Goal: Share content: Share content

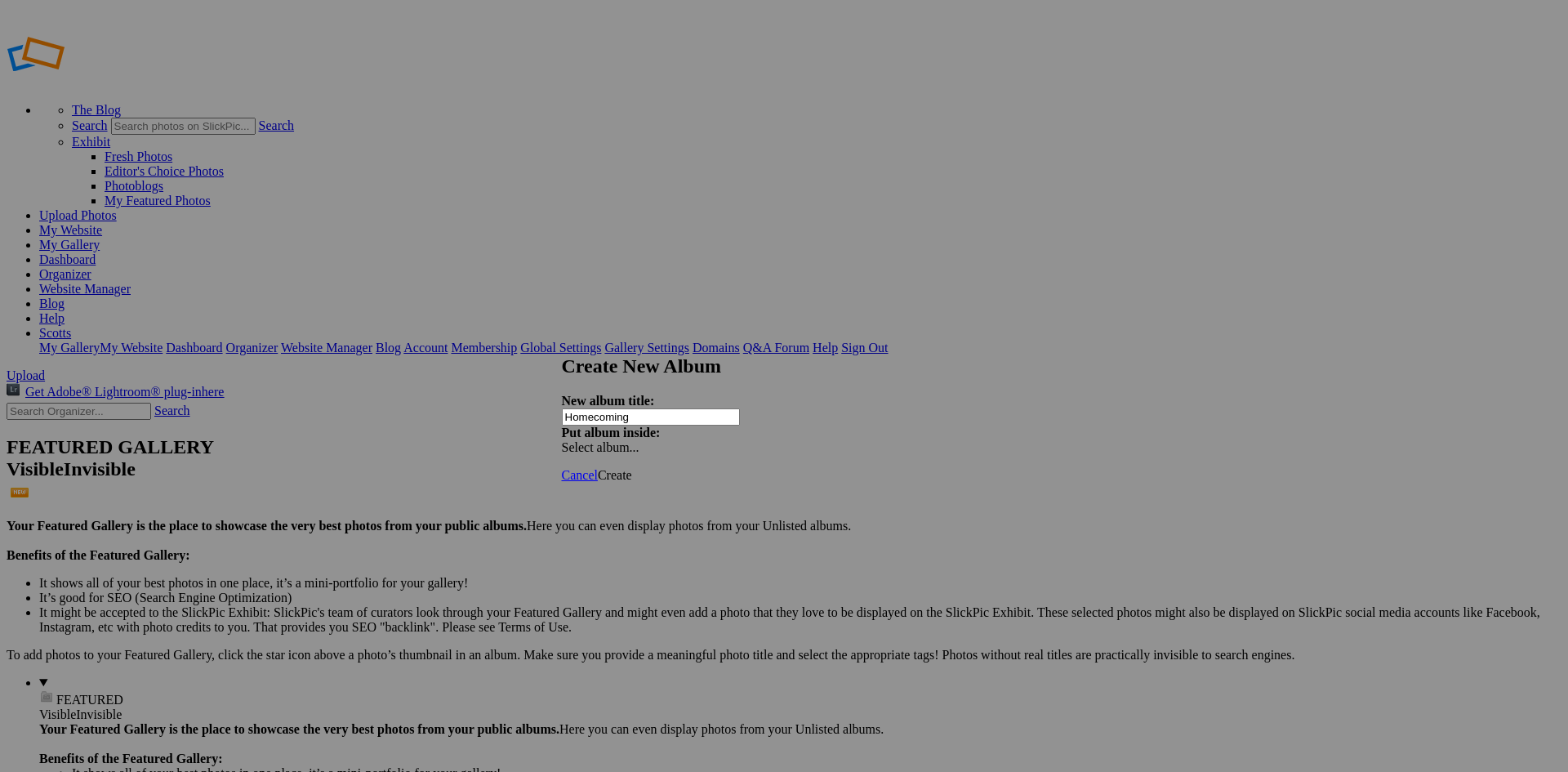
type input "Homecoming"
click at [632, 468] on span "Create" at bounding box center [615, 474] width 34 height 14
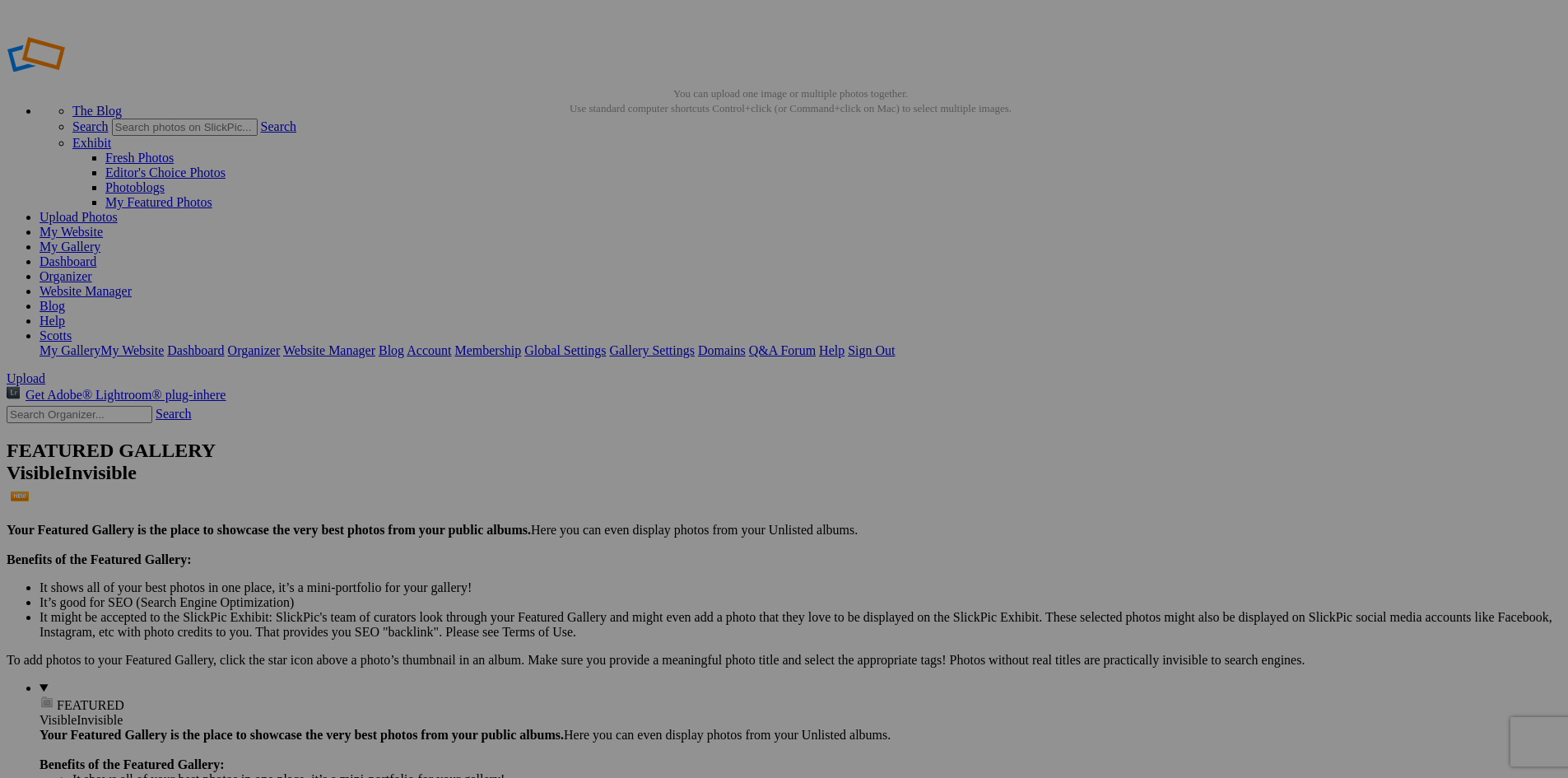
drag, startPoint x: 446, startPoint y: 241, endPoint x: 438, endPoint y: 230, distance: 13.6
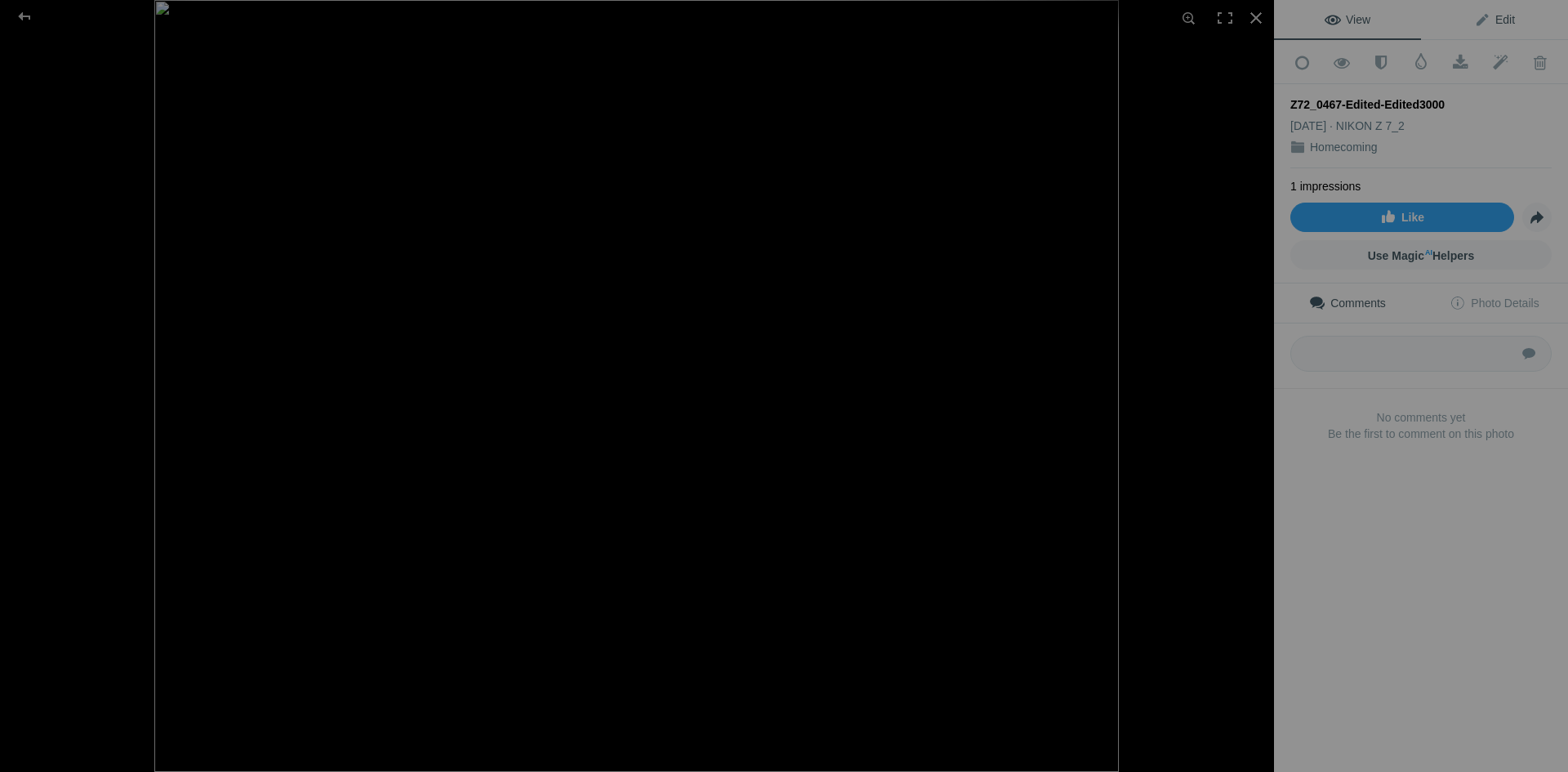
click at [1488, 22] on span "Edit" at bounding box center [1494, 20] width 40 height 13
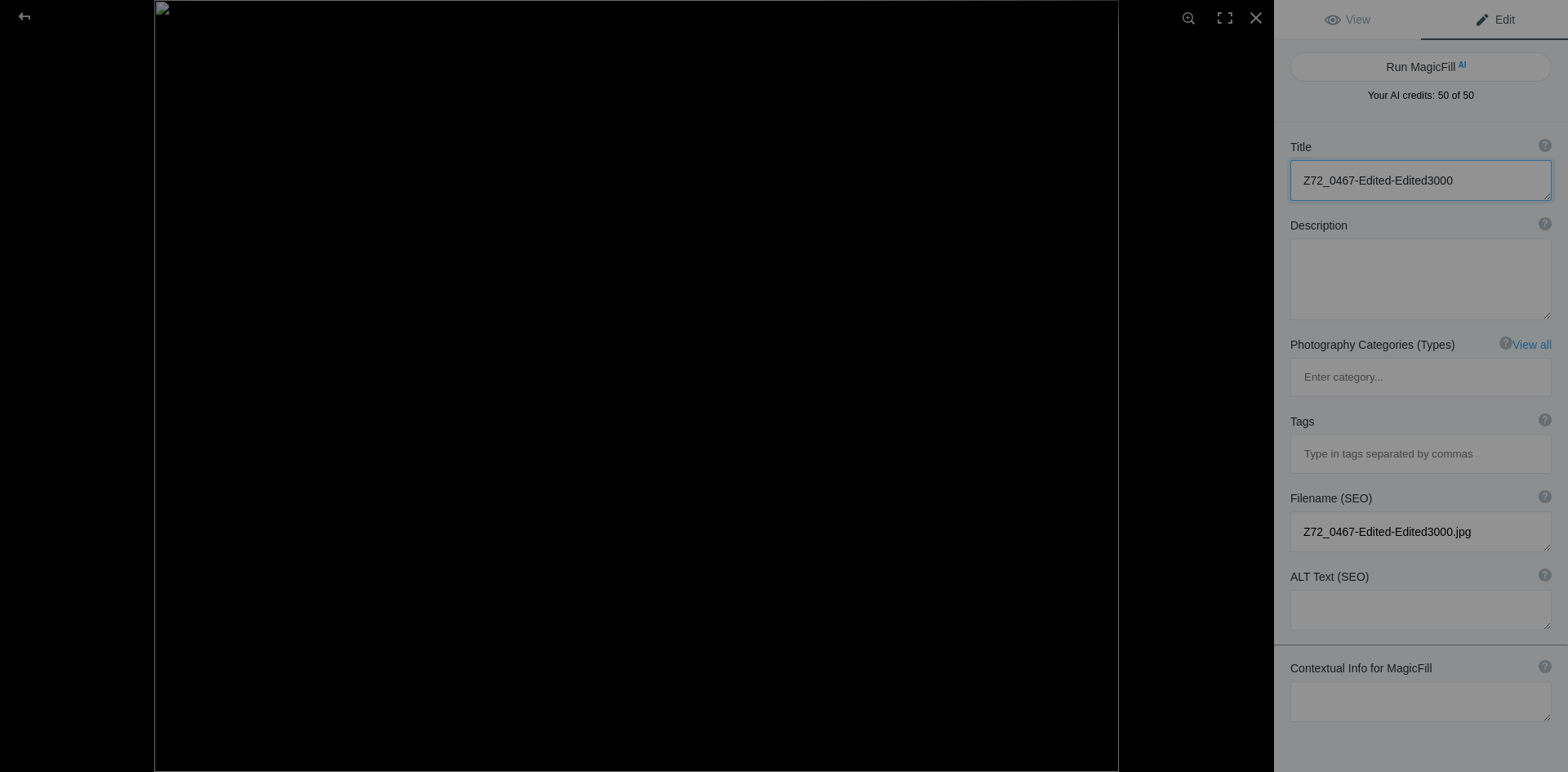
drag, startPoint x: 1466, startPoint y: 182, endPoint x: 1288, endPoint y: 187, distance: 178.1
click at [1288, 187] on div "Title ? Photo title is one of the highest used Search Engine ranking criteria a…" at bounding box center [1420, 169] width 294 height 78
type textarea "Ev and [PERSON_NAME] 1"
click at [1464, 226] on div "Description ? By adding more context around images, results can become much mor…" at bounding box center [1421, 225] width 262 height 16
click at [1345, 16] on span "View" at bounding box center [1347, 20] width 46 height 13
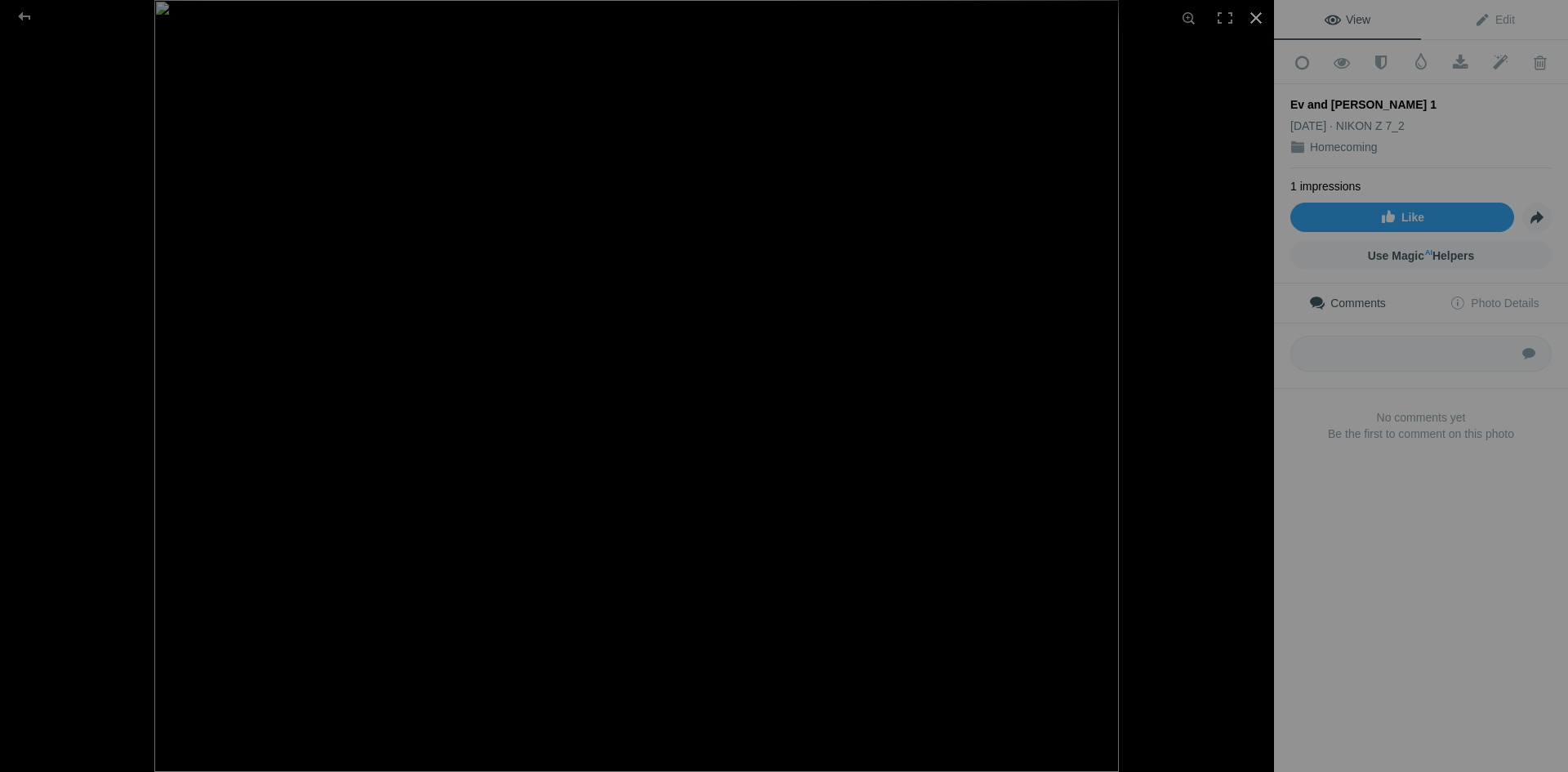
click at [1256, 17] on div at bounding box center [1256, 18] width 36 height 36
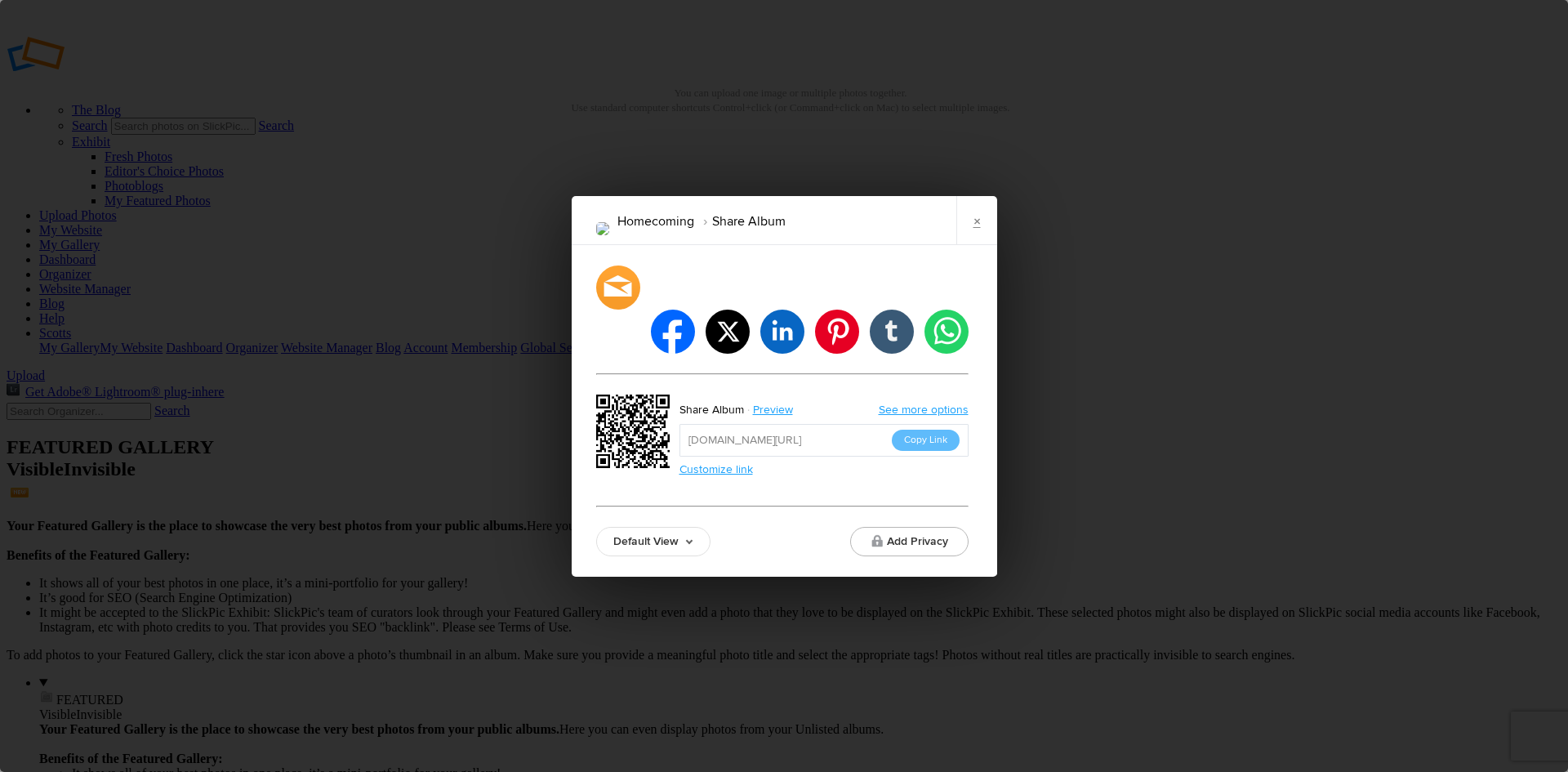
click at [734, 462] on link "Customize link" at bounding box center [716, 469] width 73 height 14
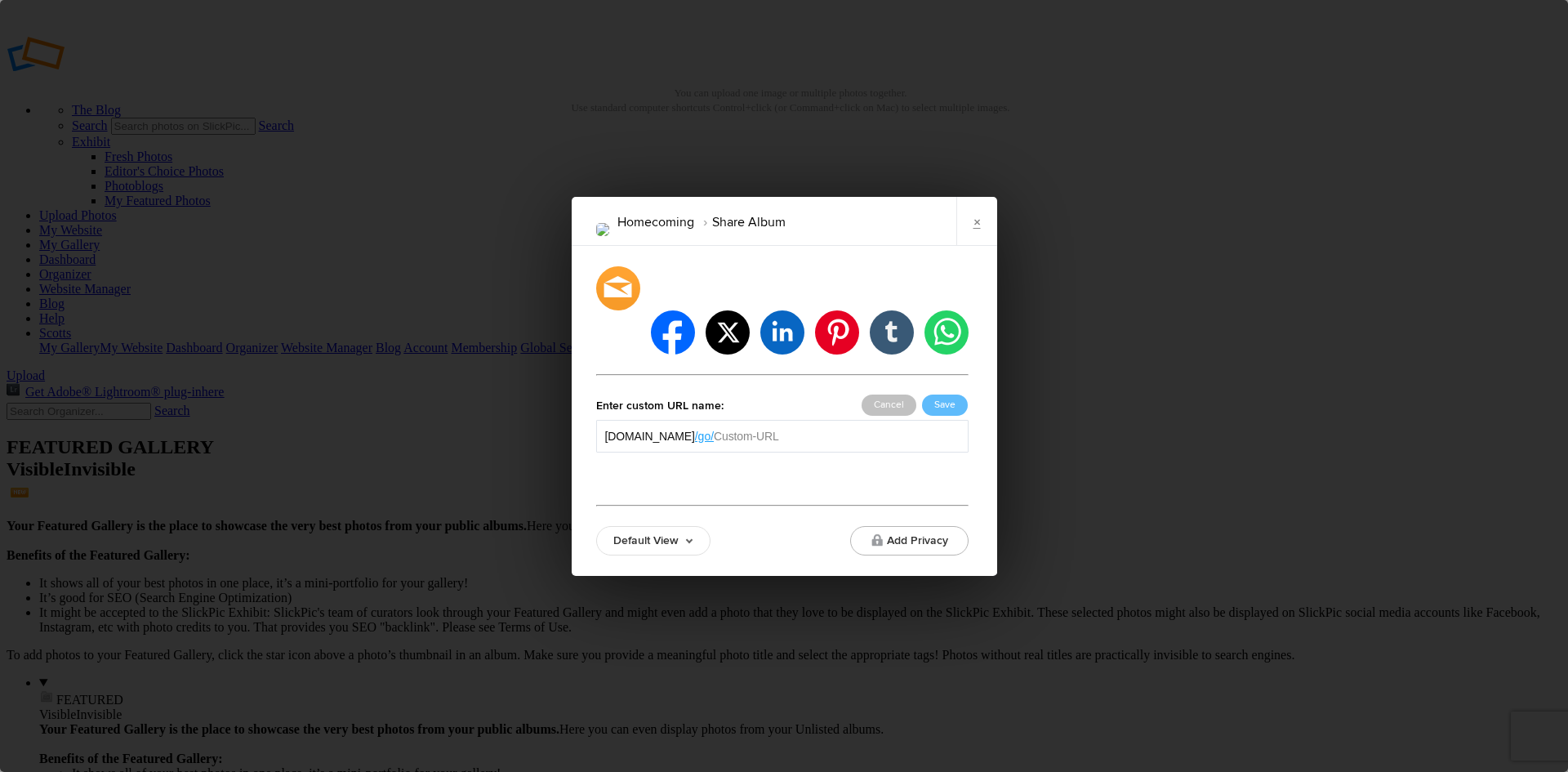
click at [815, 428] on input "text" at bounding box center [836, 436] width 245 height 16
type input "homecoming"
click at [946, 394] on button "Save" at bounding box center [944, 405] width 46 height 22
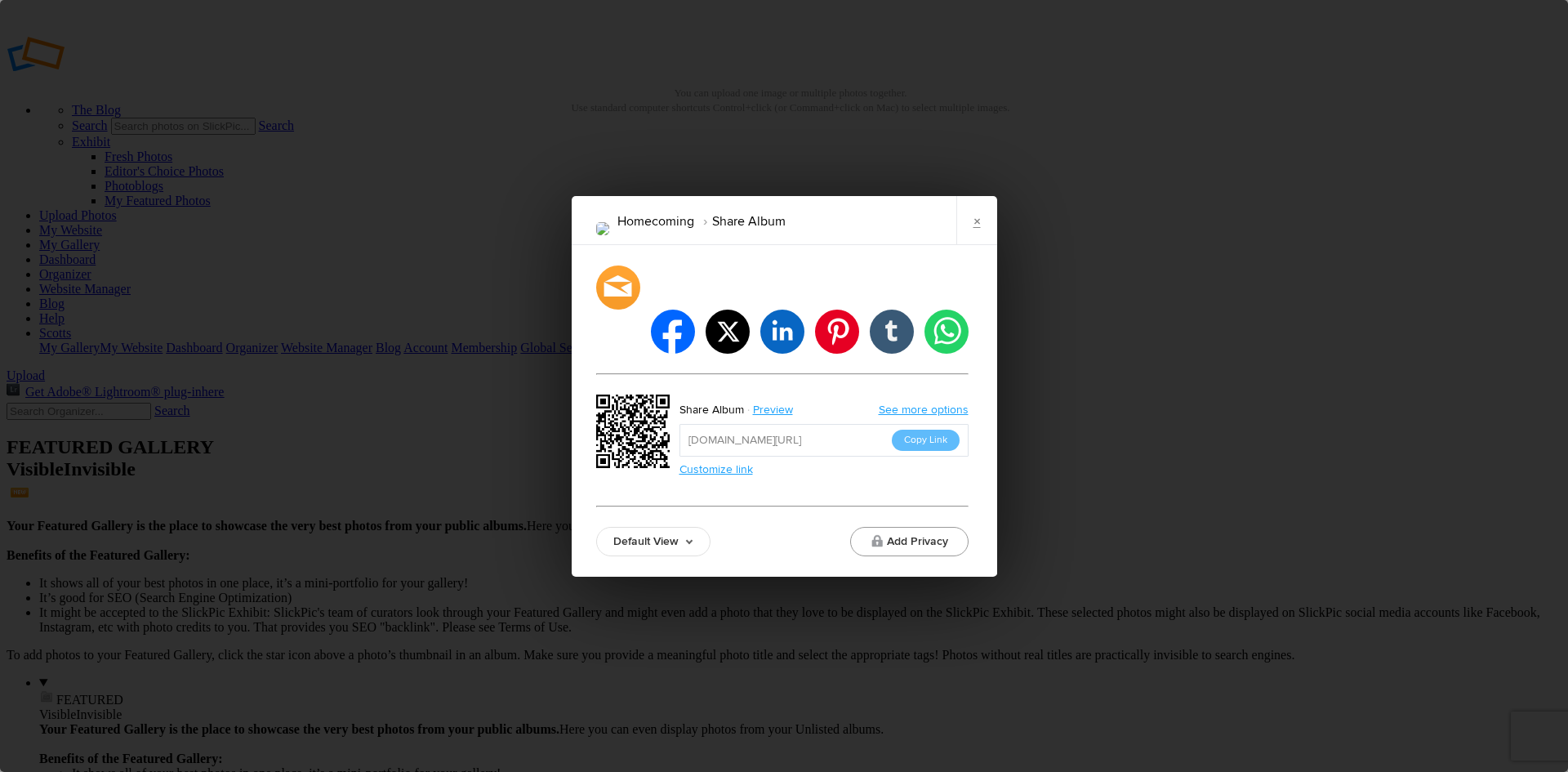
click at [922, 527] on button "Add Privacy" at bounding box center [909, 541] width 119 height 29
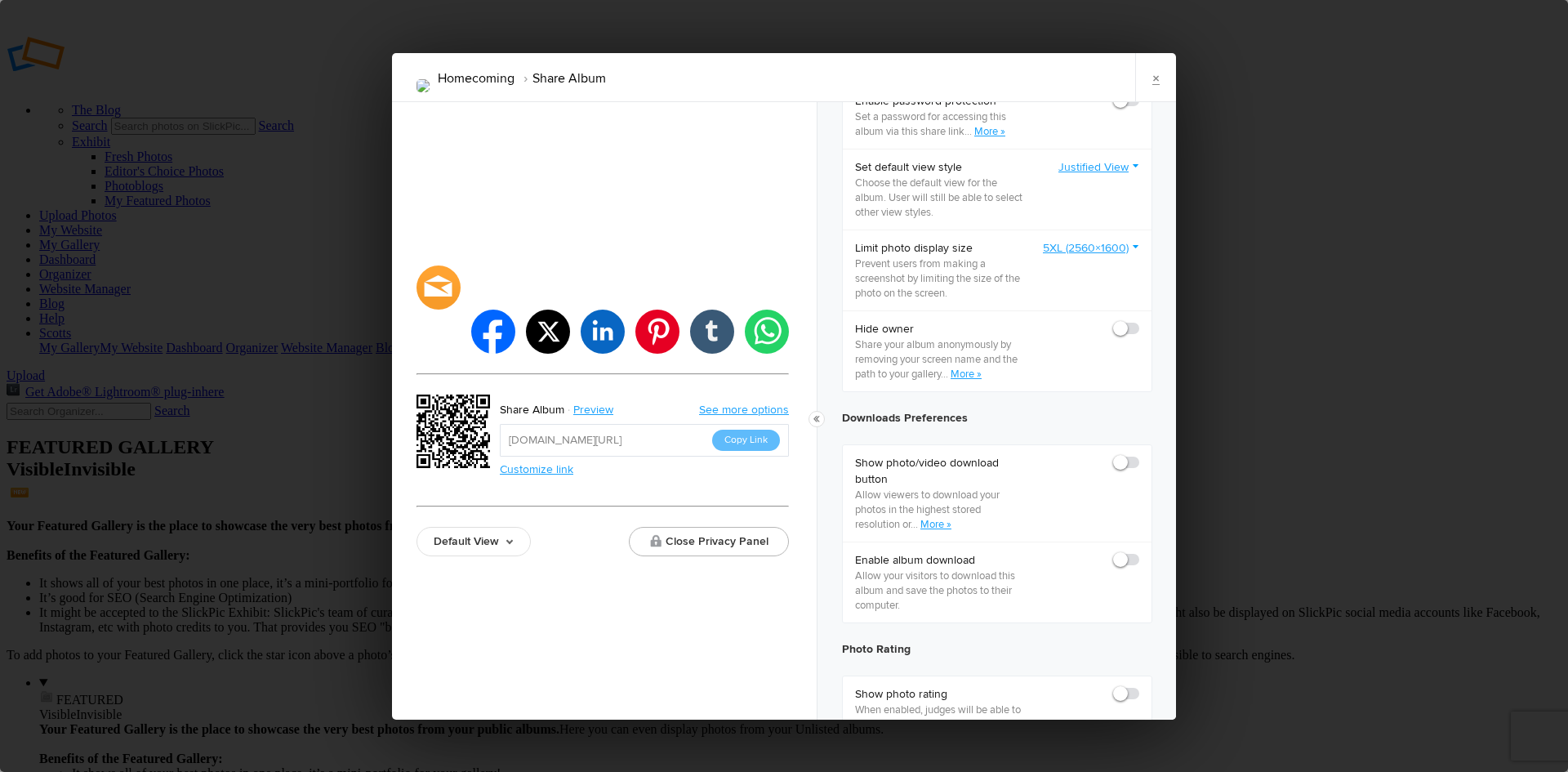
scroll to position [525, 0]
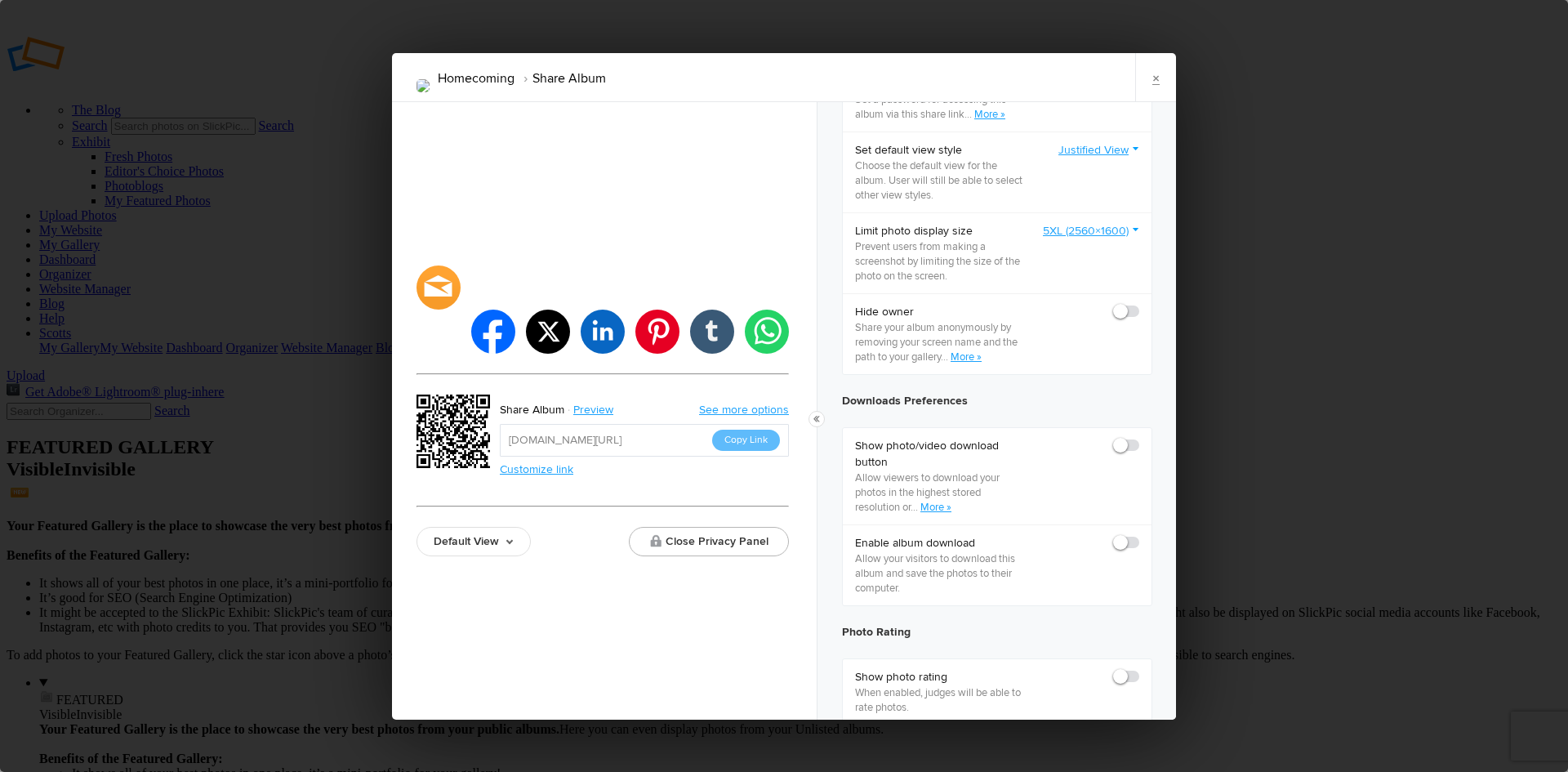
click at [1139, 438] on span at bounding box center [1139, 438] width 0 height 0
click at [1138, 438] on input "checkbox" at bounding box center [1138, 437] width 1 height 1
checkbox input "true"
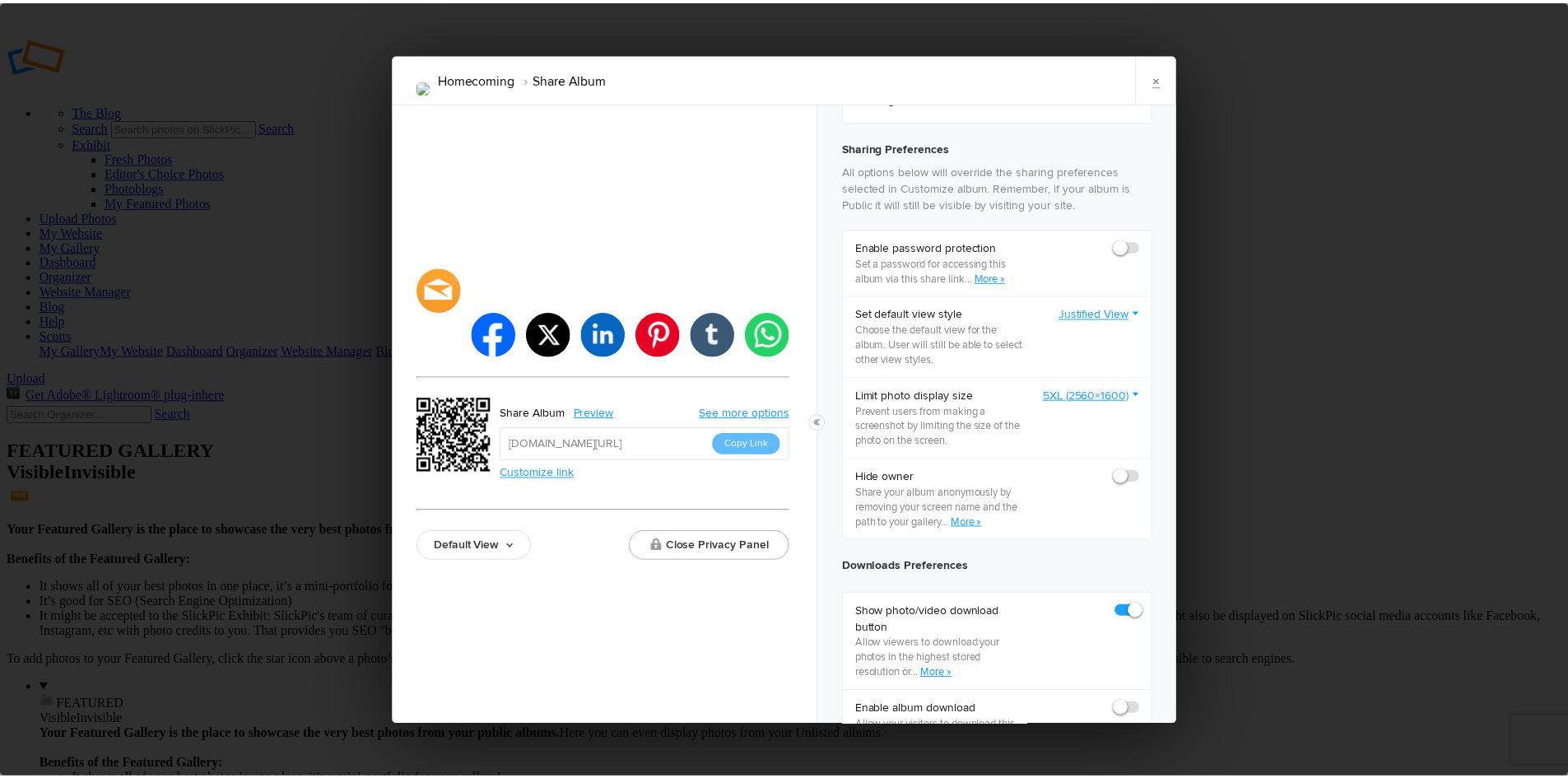
scroll to position [363, 0]
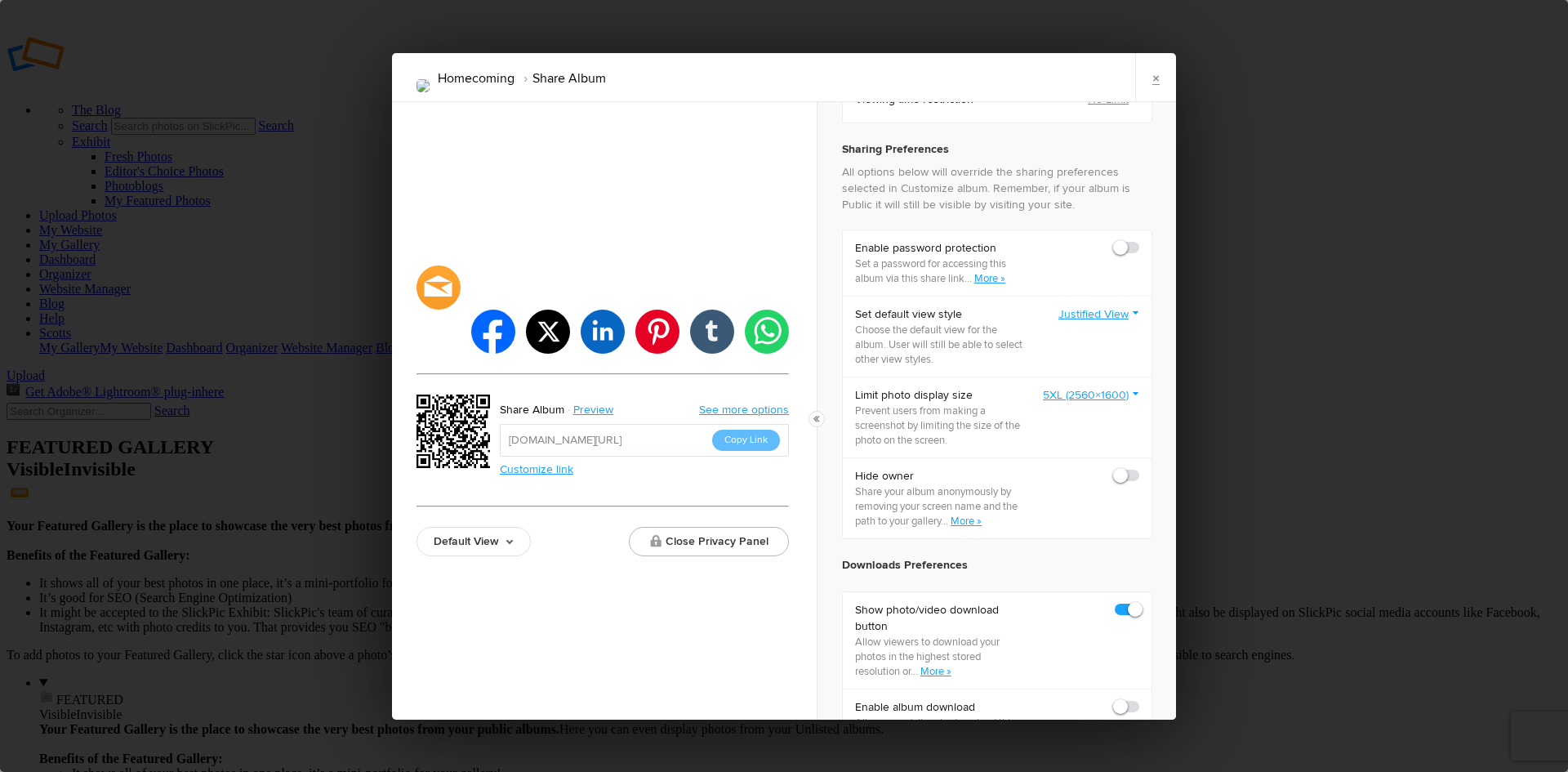
click at [1158, 73] on link "×" at bounding box center [1155, 77] width 40 height 49
